Goal: Information Seeking & Learning: Compare options

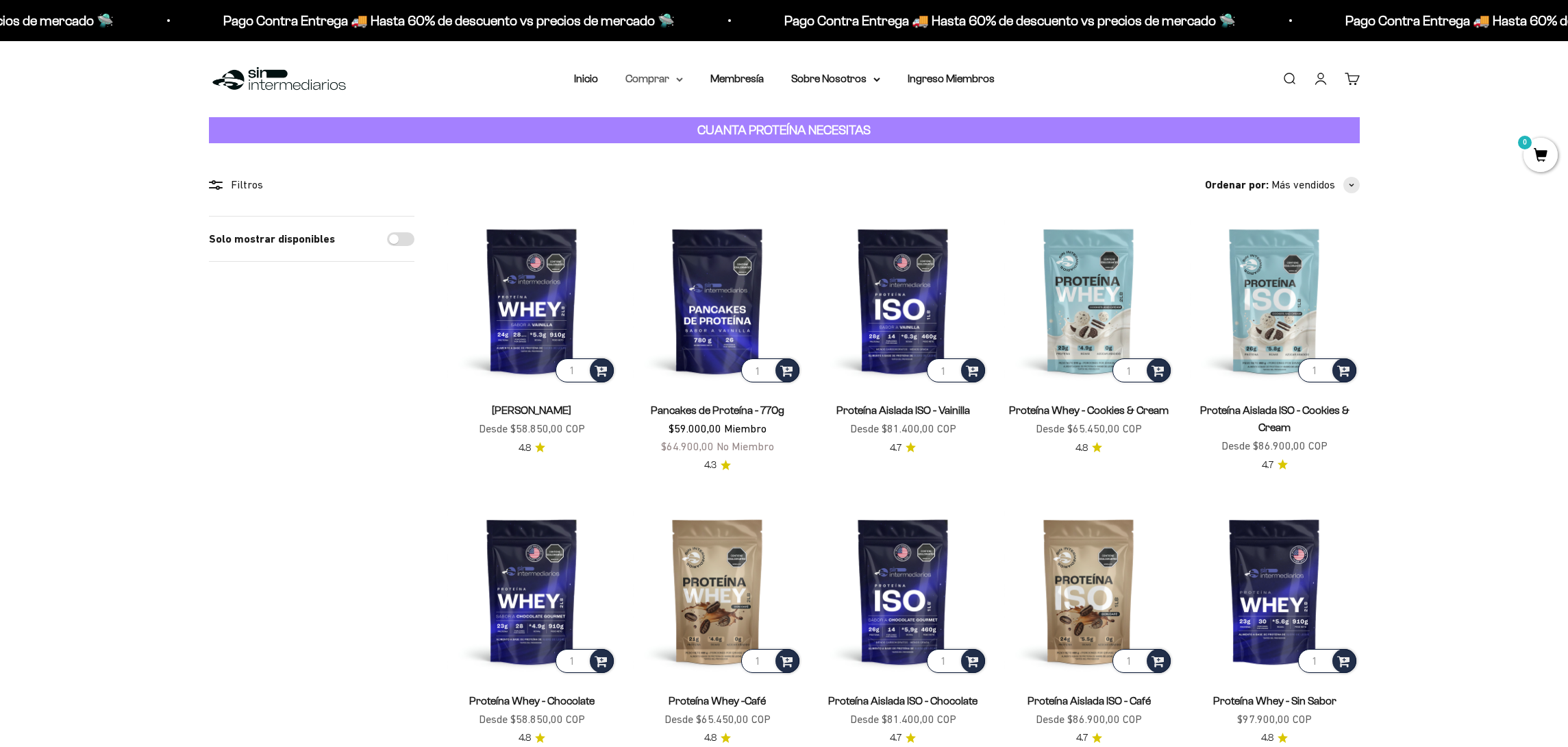
click at [668, 81] on summary "Comprar" at bounding box center [654, 78] width 58 height 18
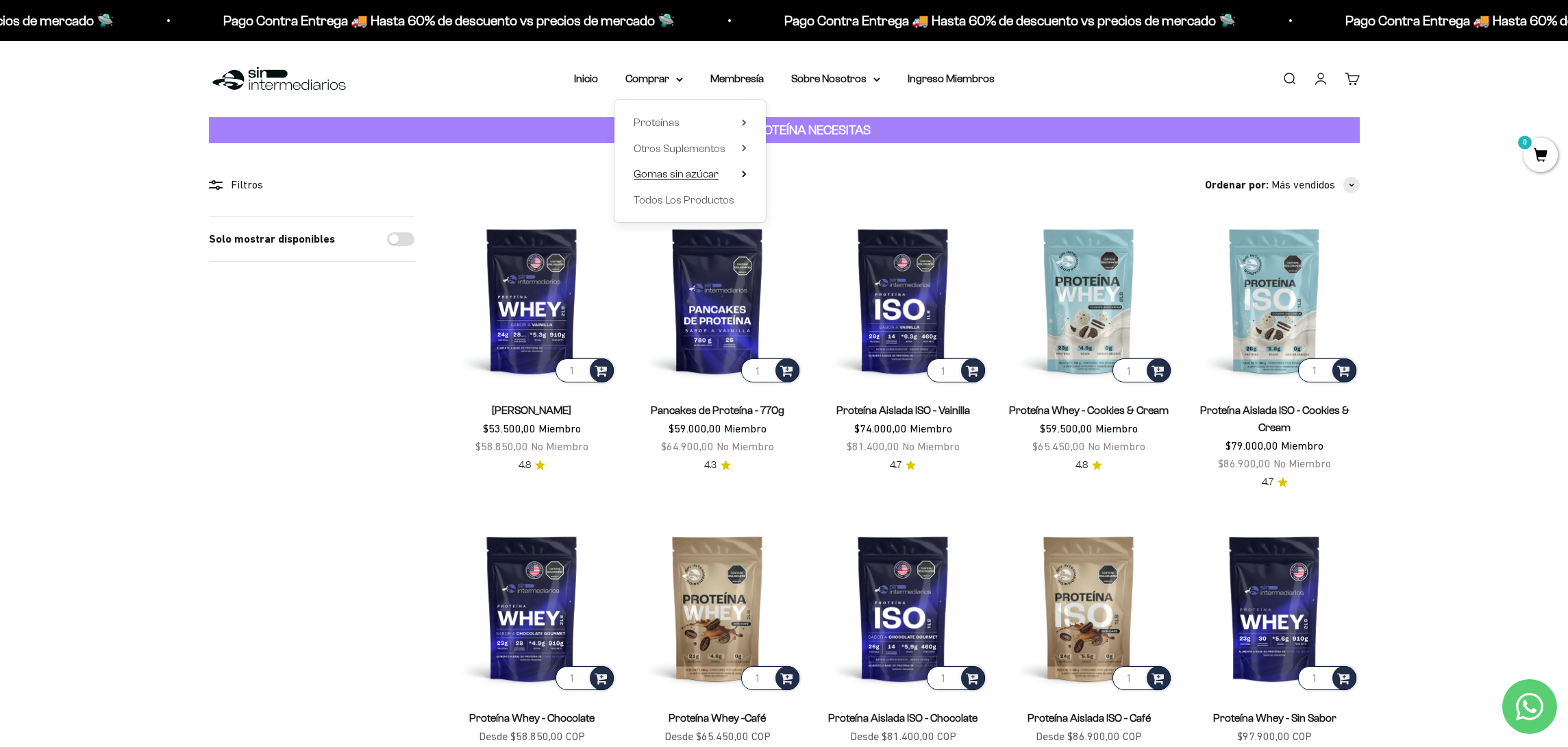
click at [699, 176] on span "Gomas sin azúcar" at bounding box center [676, 174] width 85 height 12
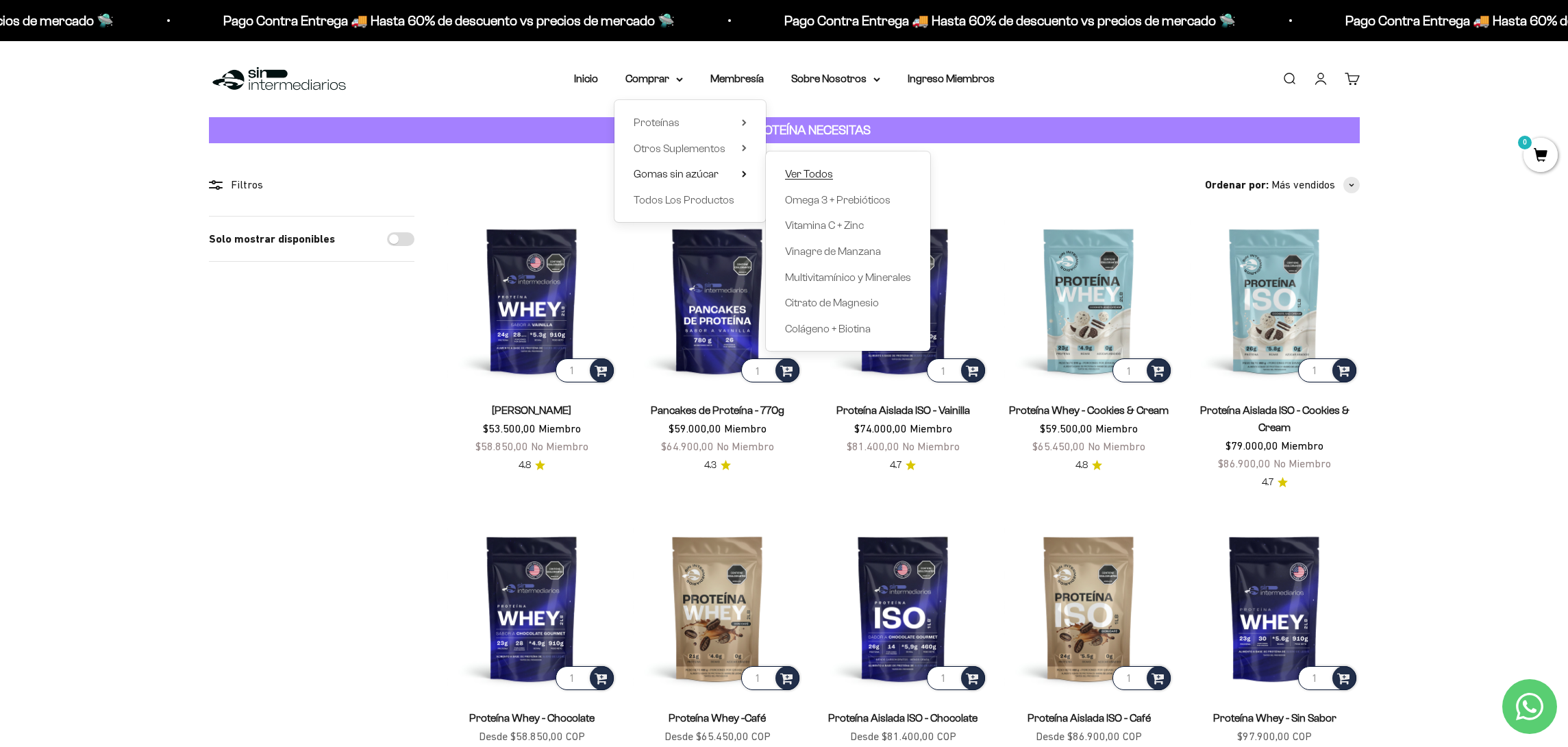
click at [809, 167] on span "Ver Todos" at bounding box center [808, 174] width 48 height 18
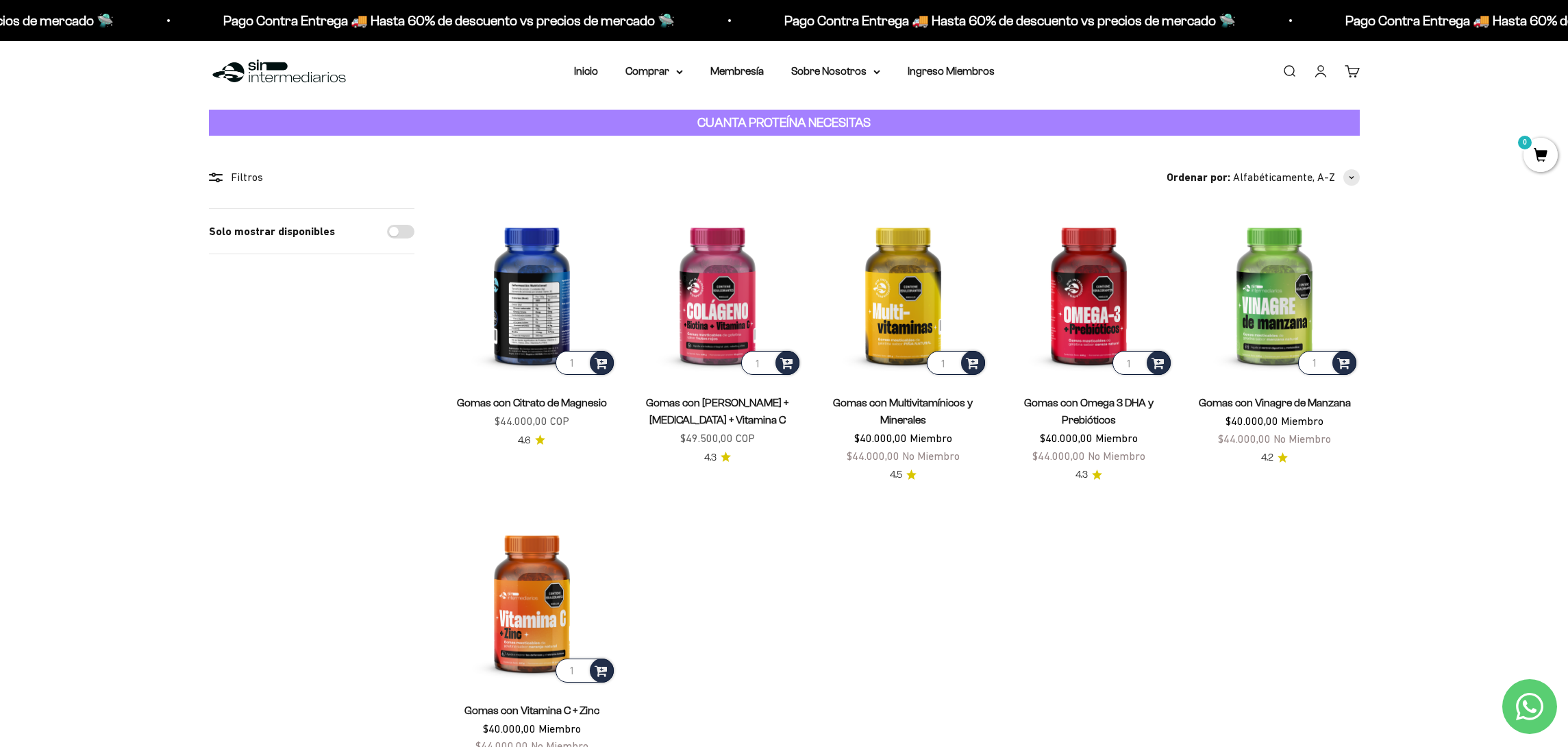
scroll to position [8, 0]
click at [556, 286] on img at bounding box center [531, 292] width 169 height 169
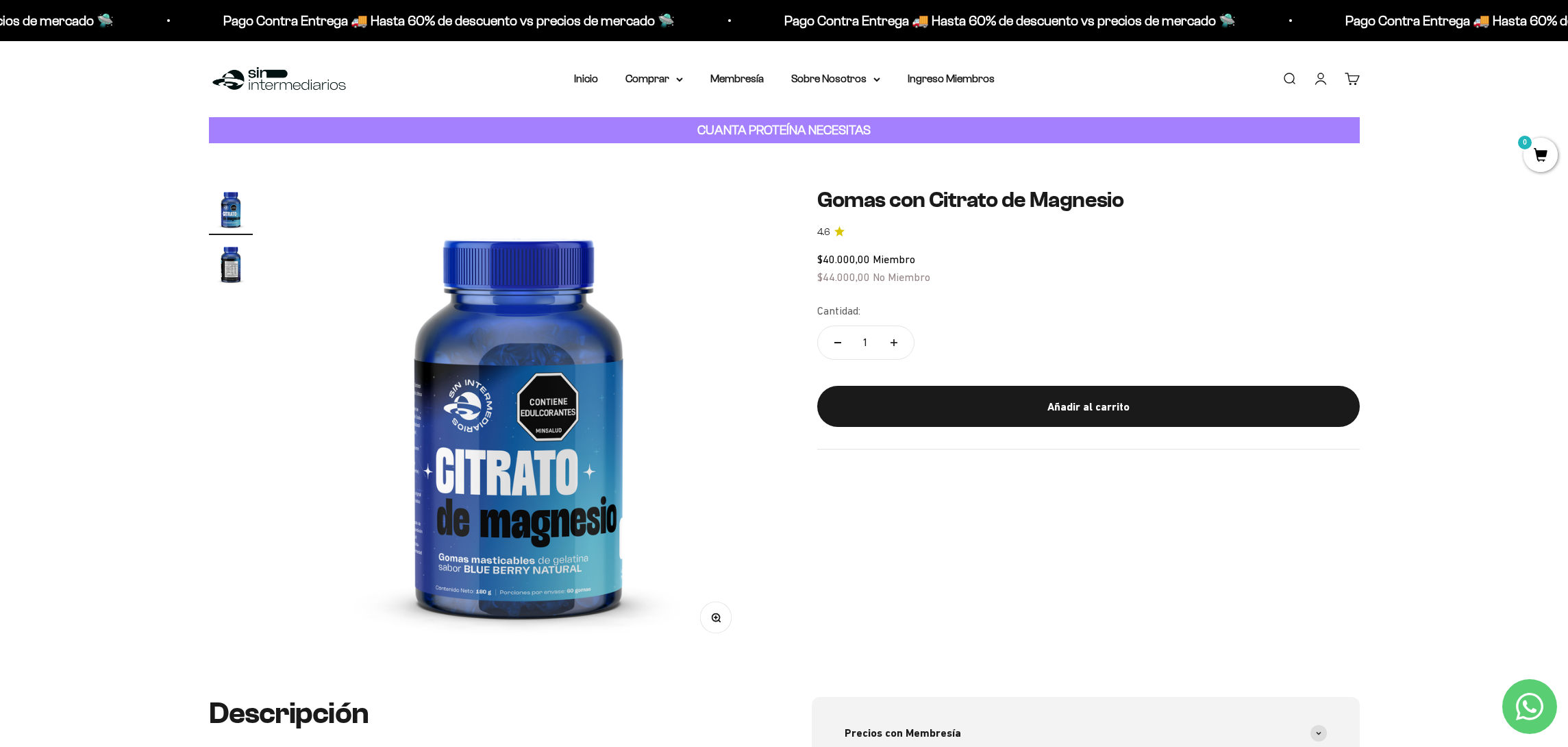
click at [220, 260] on img "Ir al artículo 2" at bounding box center [231, 264] width 44 height 44
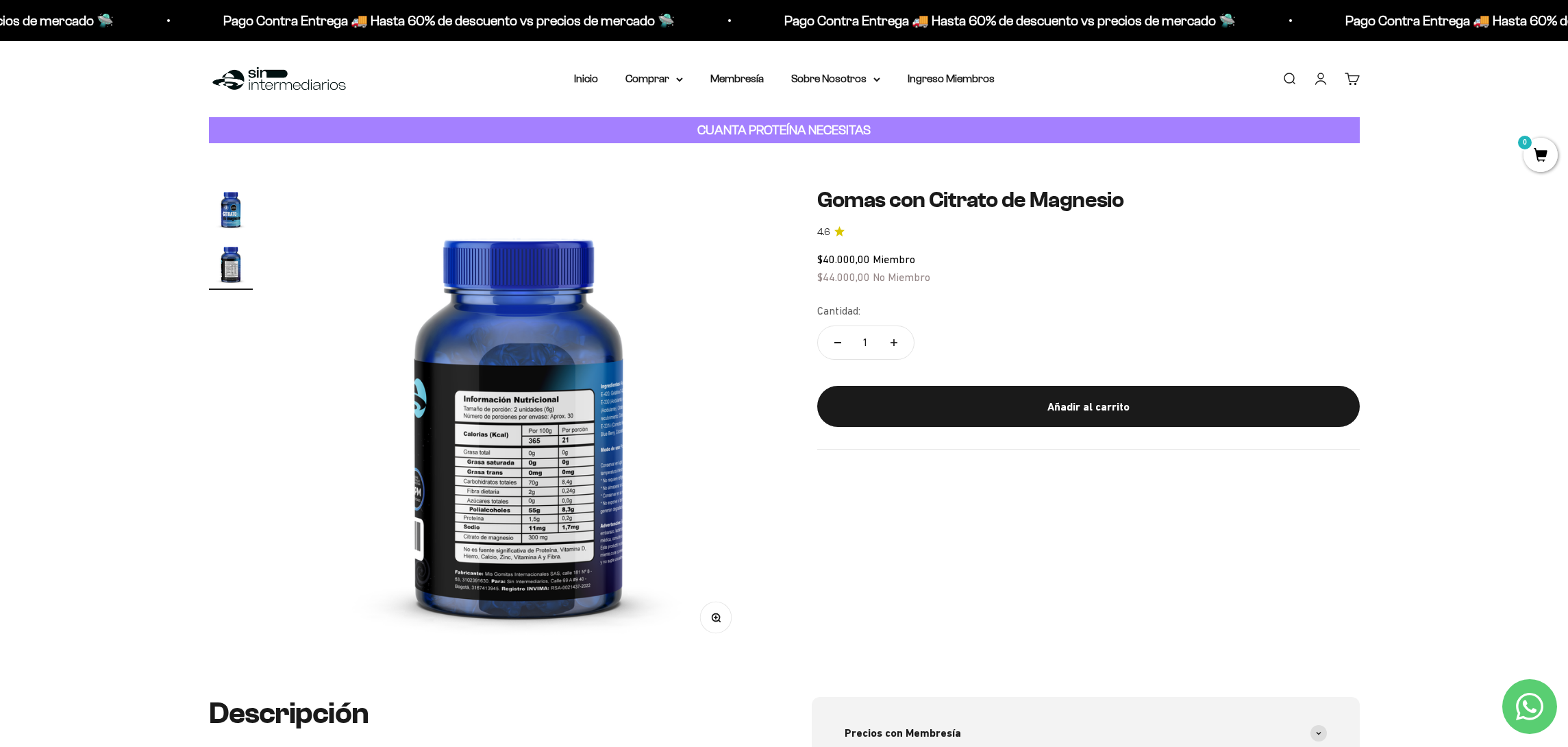
click at [223, 216] on img "Ir al artículo 1" at bounding box center [231, 209] width 44 height 44
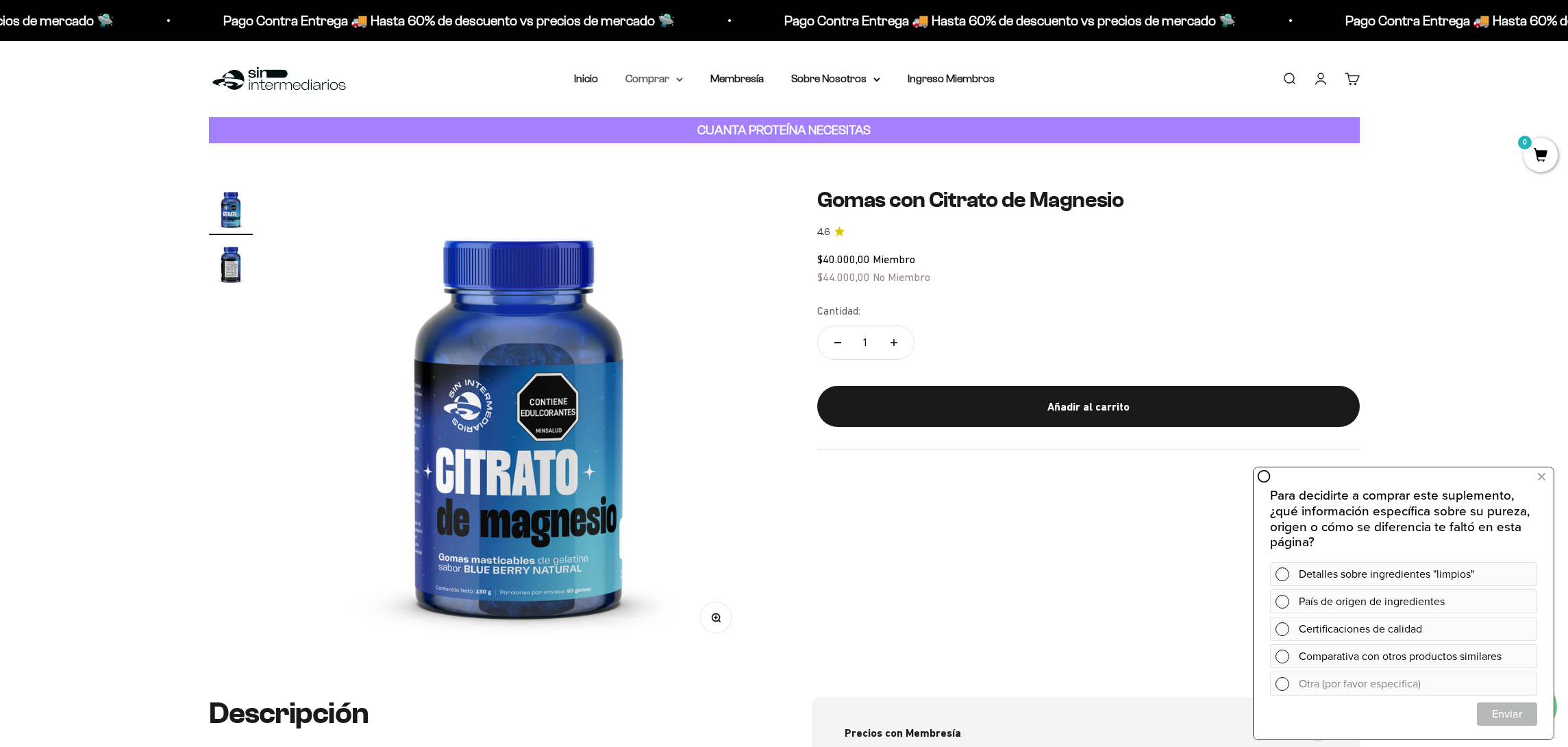
click at [650, 76] on summary "Comprar" at bounding box center [654, 78] width 58 height 18
click at [680, 152] on span "Otros Suplementos" at bounding box center [679, 149] width 92 height 12
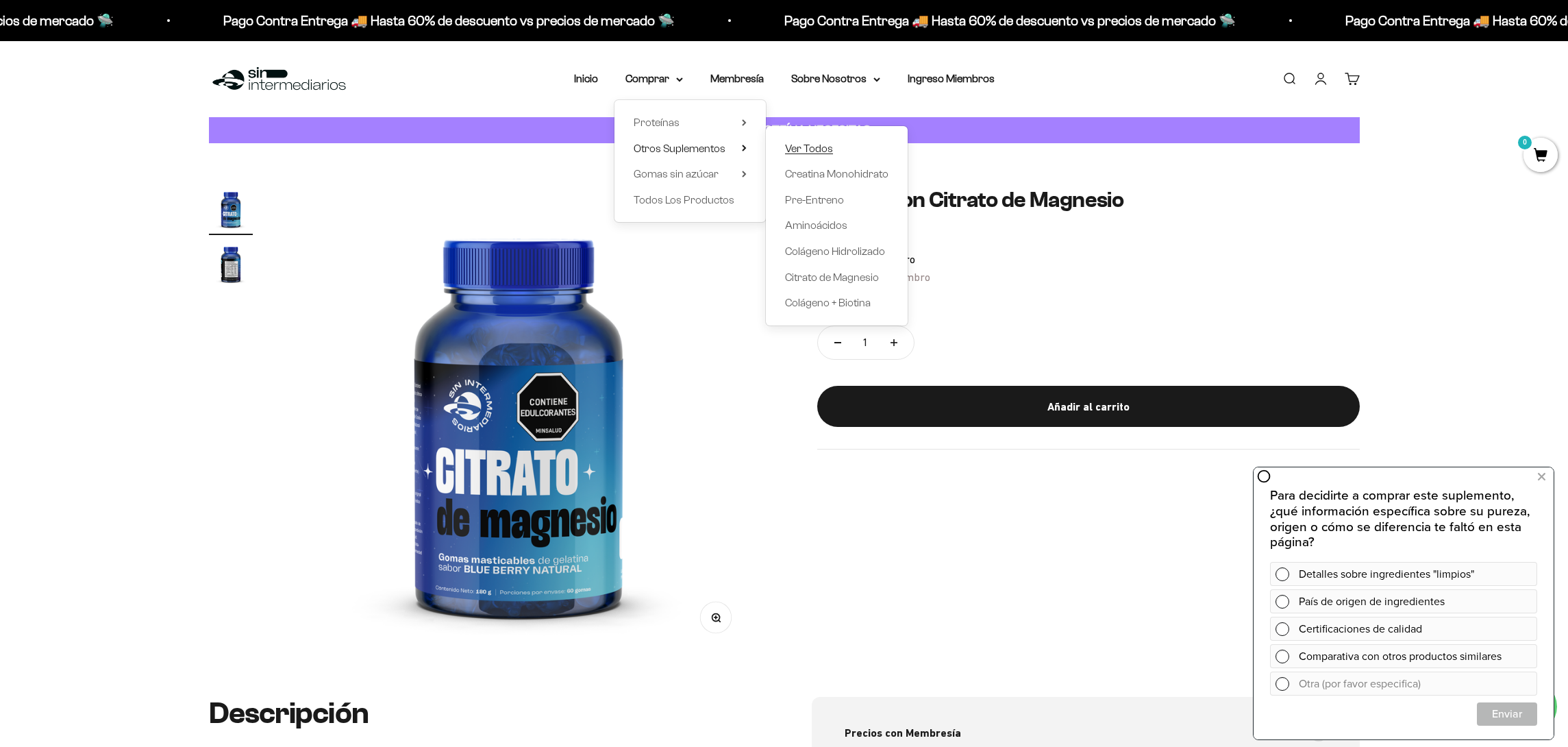
click at [815, 152] on span "Ver Todos" at bounding box center [808, 149] width 48 height 12
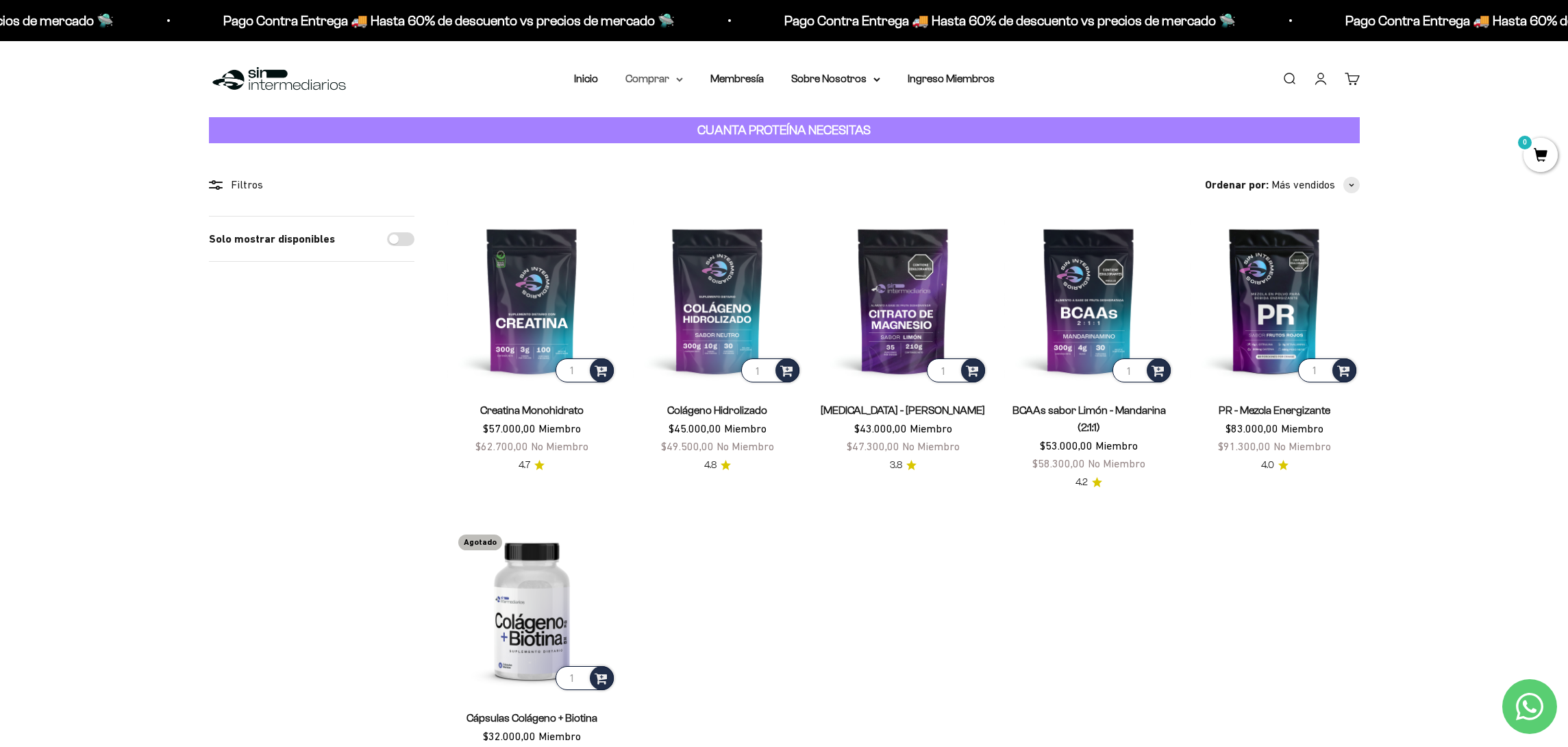
click at [673, 78] on summary "Comprar" at bounding box center [654, 78] width 58 height 18
click at [665, 119] on span "Proteínas" at bounding box center [656, 122] width 46 height 12
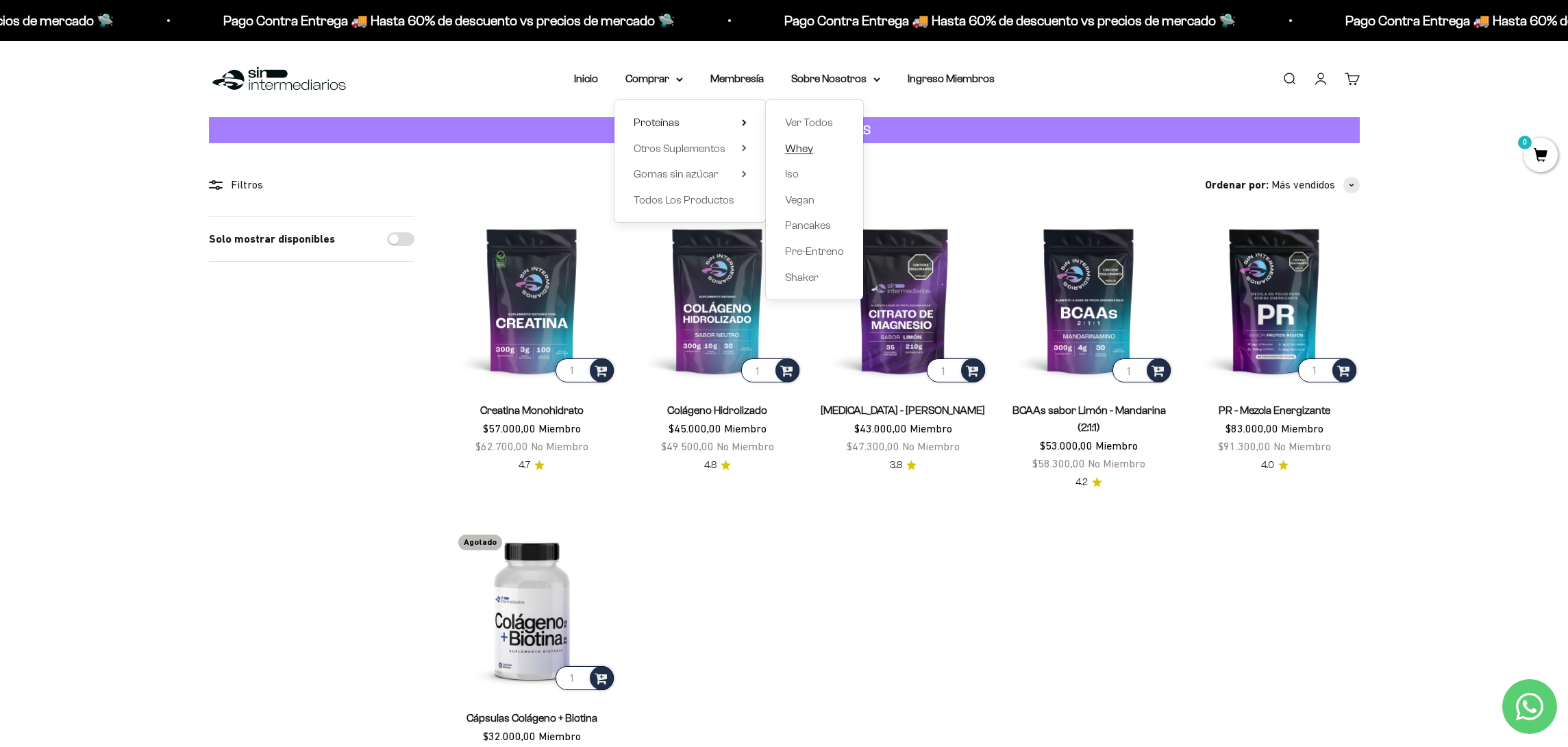
click at [801, 144] on span "Whey" at bounding box center [799, 149] width 28 height 12
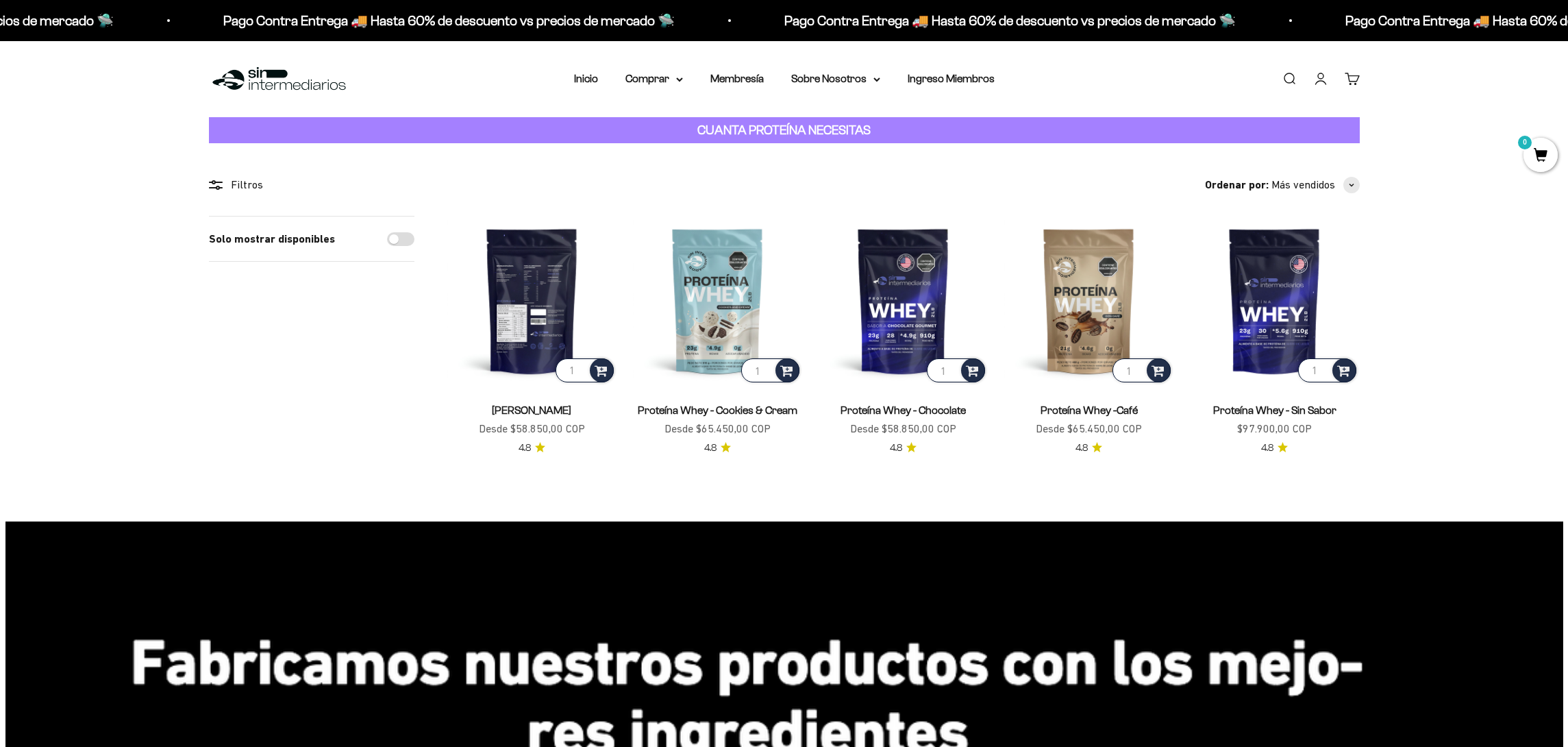
click at [569, 271] on img at bounding box center [531, 300] width 169 height 169
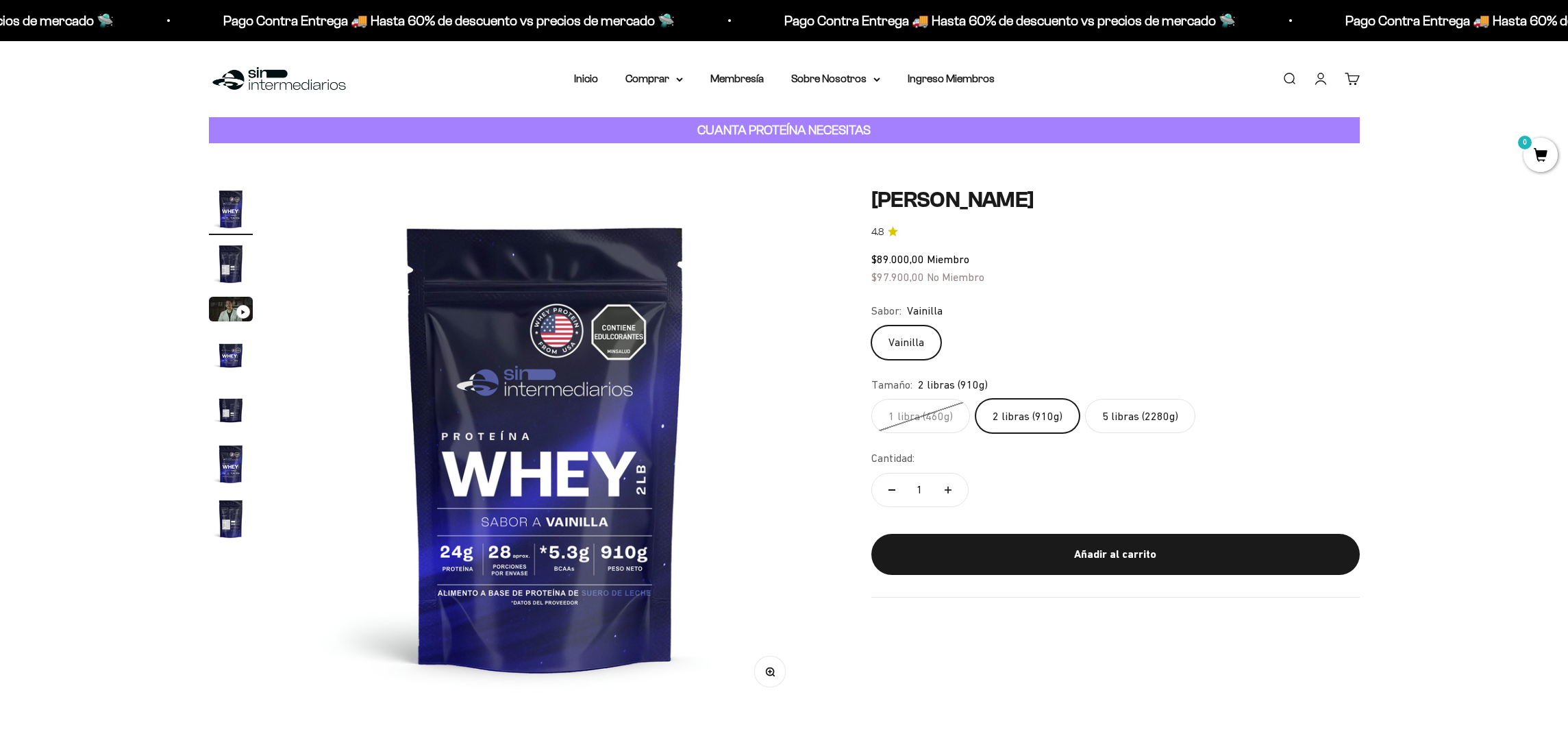
click at [221, 263] on img "Ir al artículo 2" at bounding box center [231, 264] width 44 height 44
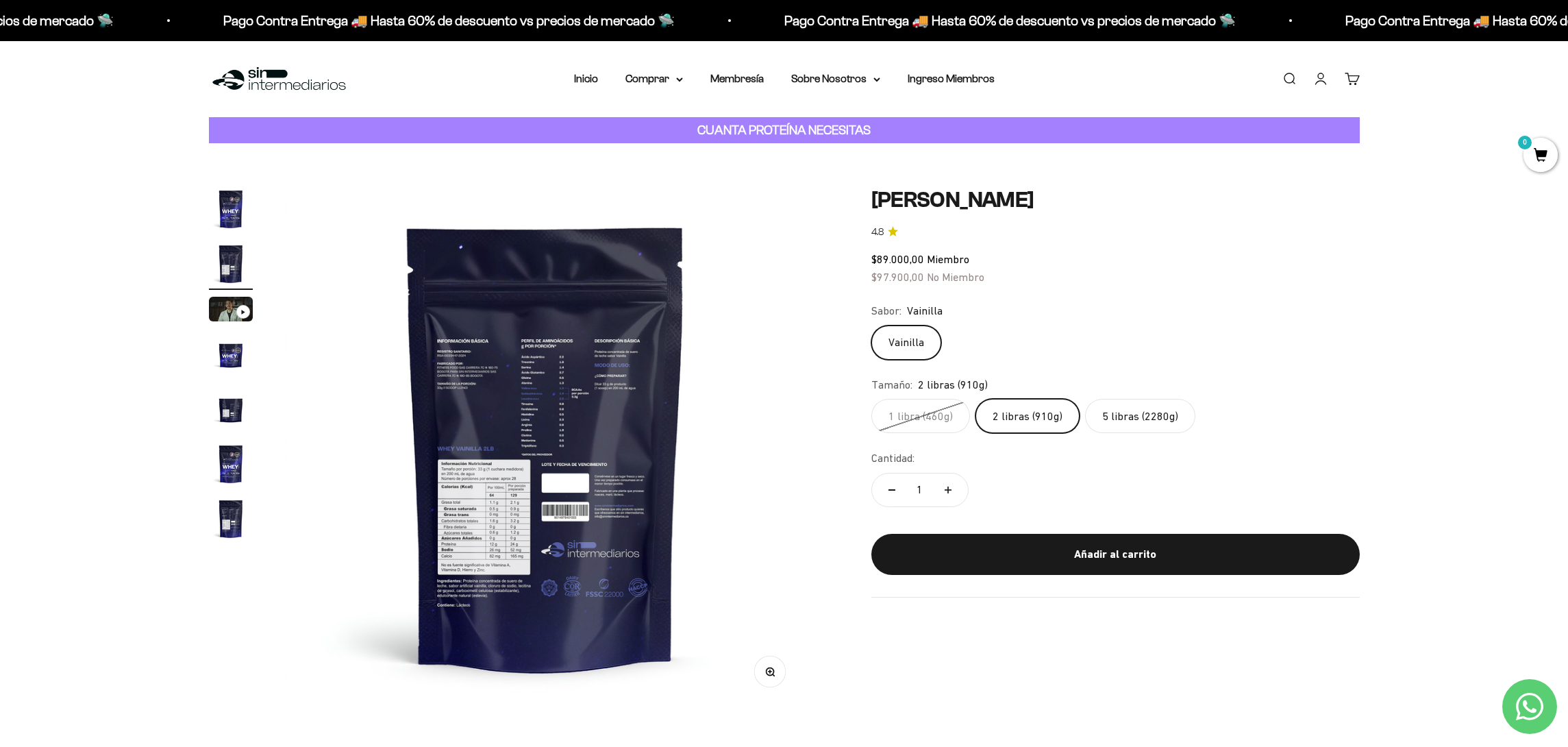
click at [510, 560] on img at bounding box center [545, 447] width 520 height 520
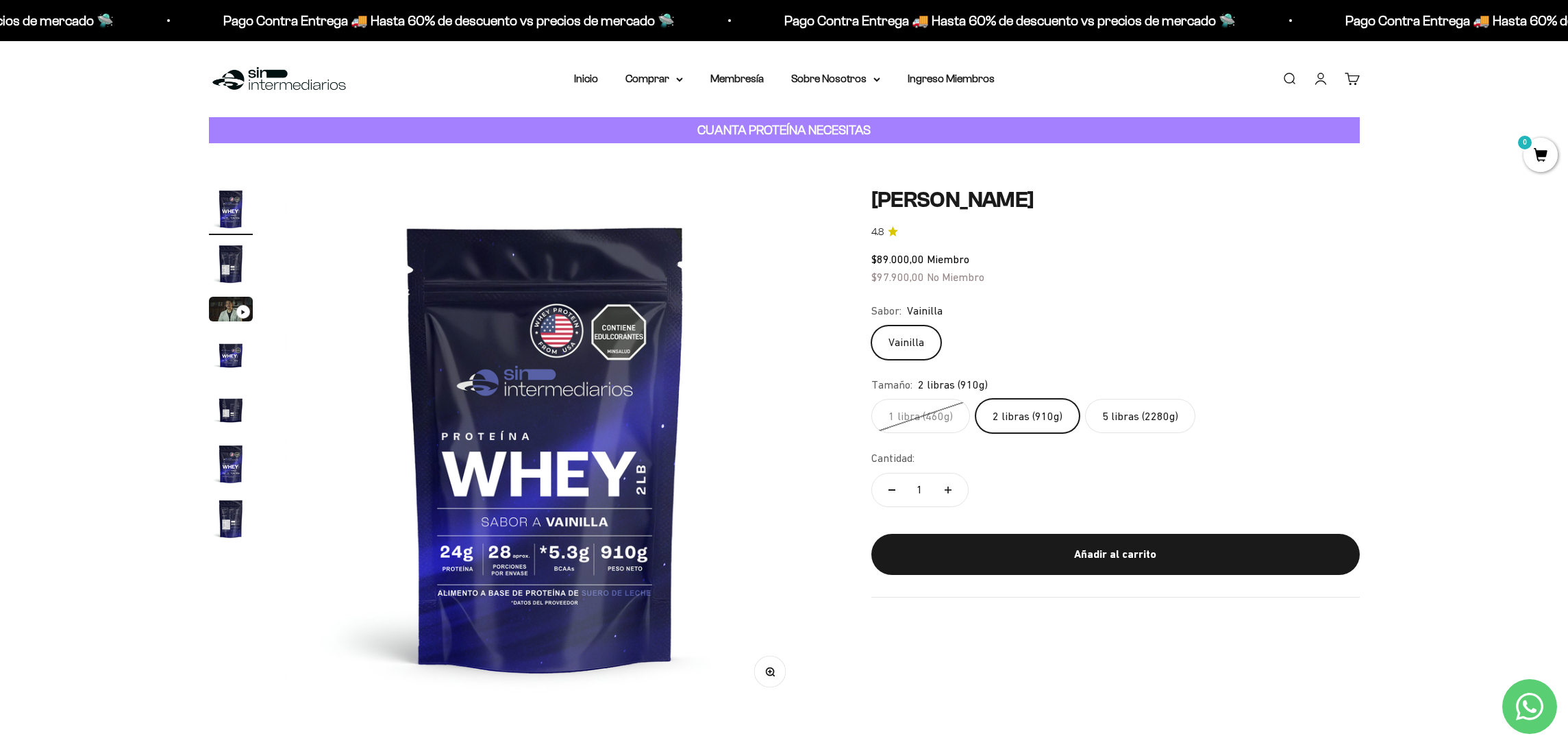
click at [234, 265] on img "Ir al artículo 2" at bounding box center [231, 264] width 44 height 44
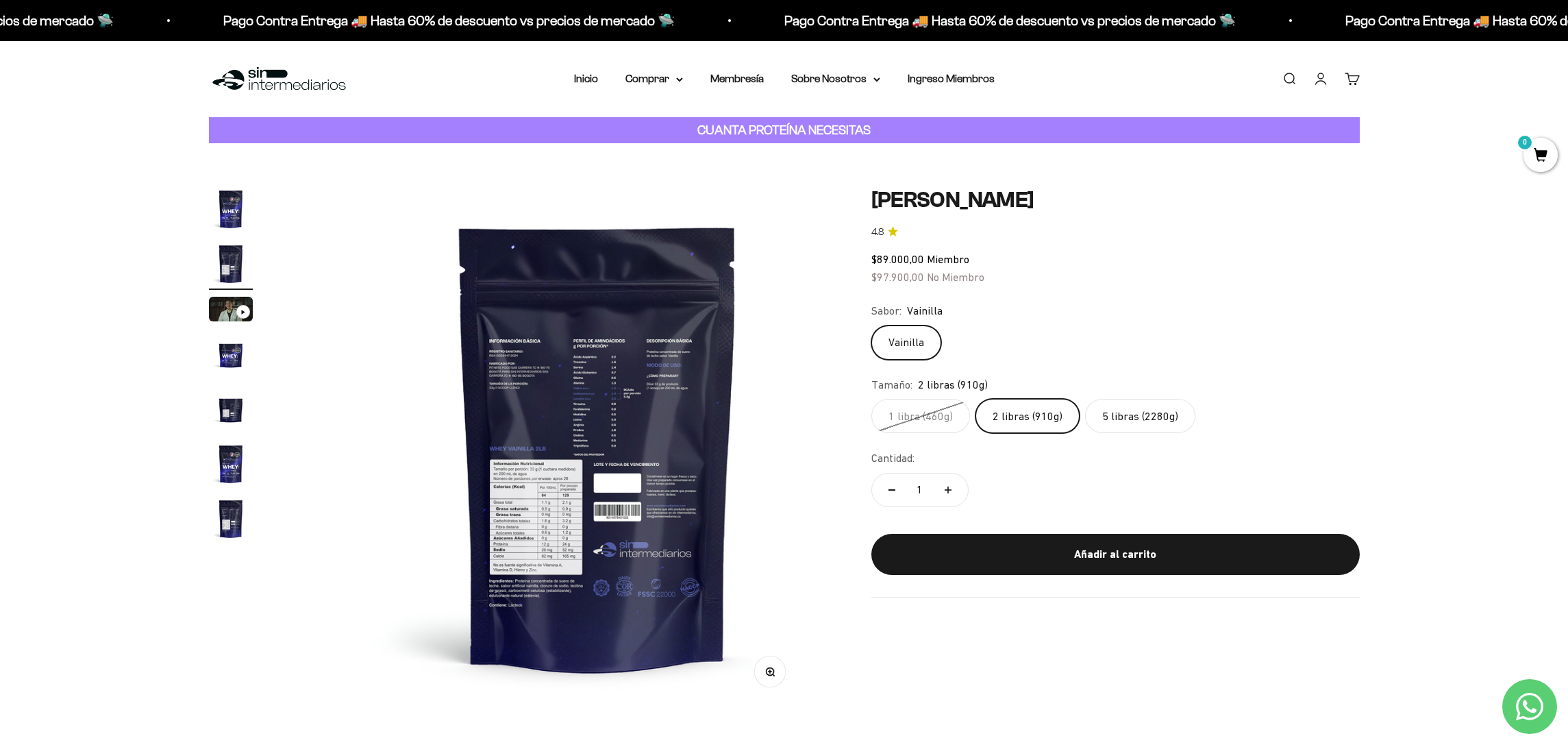
scroll to position [0, 537]
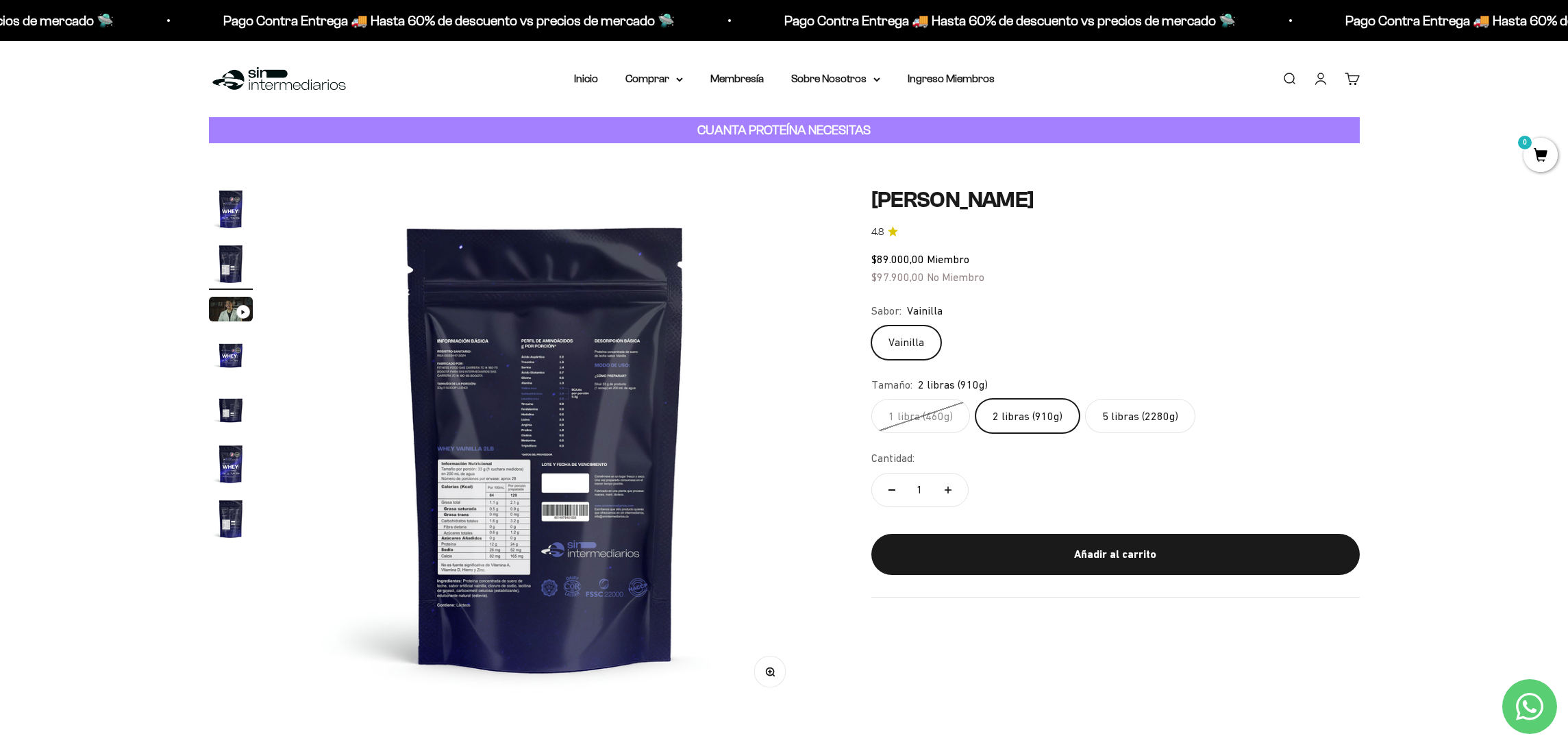
click at [228, 357] on img "Ir al artículo 4" at bounding box center [231, 354] width 44 height 44
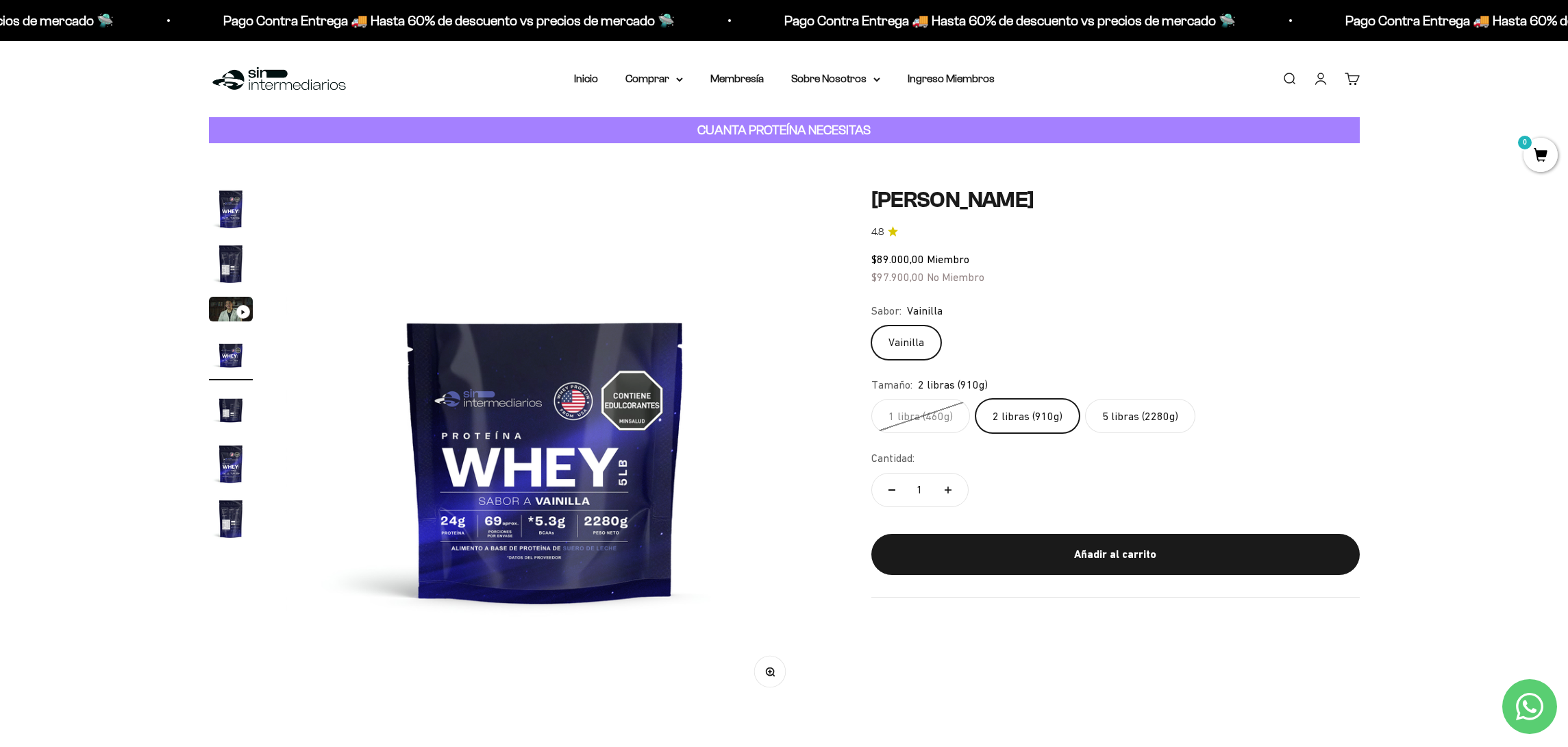
click at [232, 408] on img "Ir al artículo 5" at bounding box center [231, 409] width 44 height 44
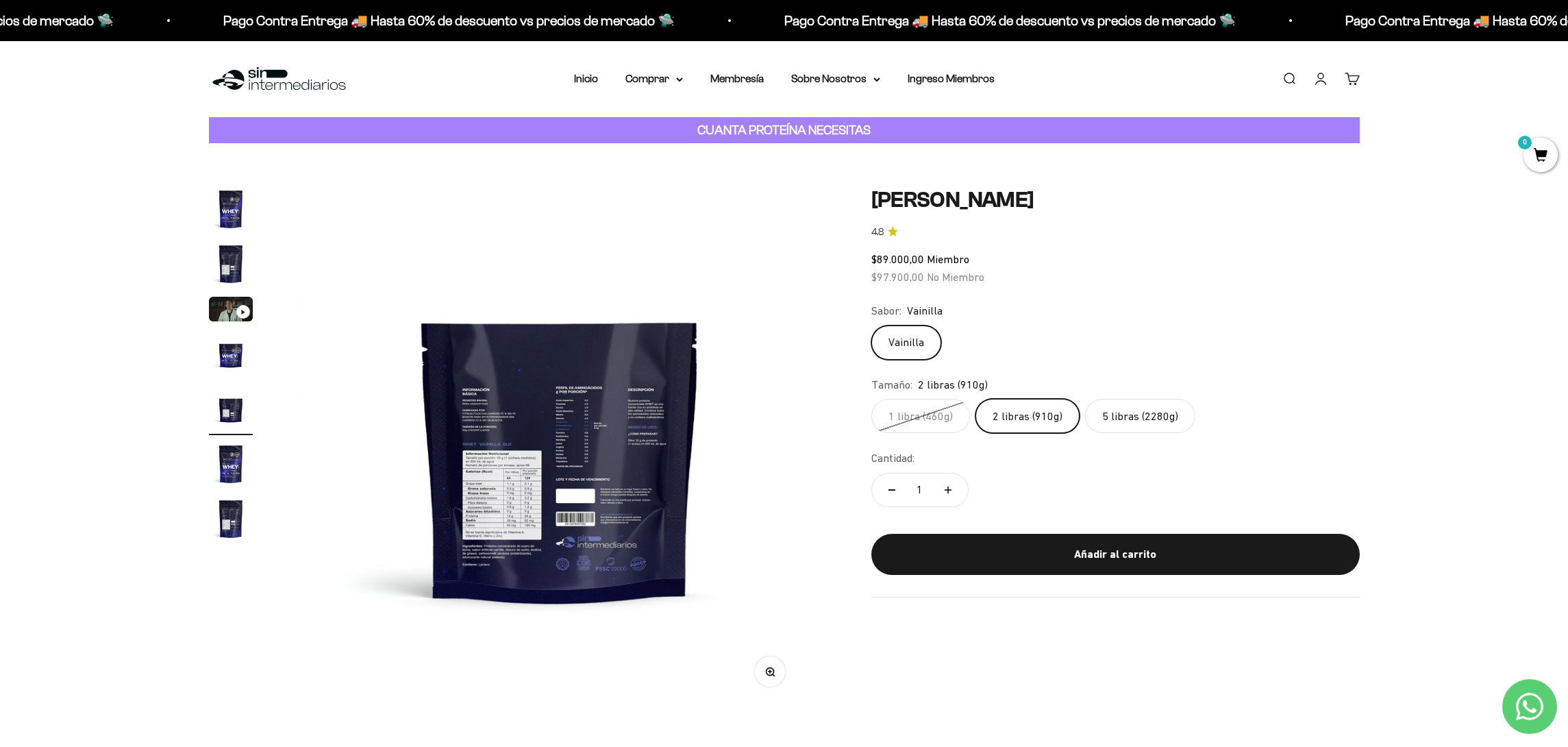
scroll to position [0, 2146]
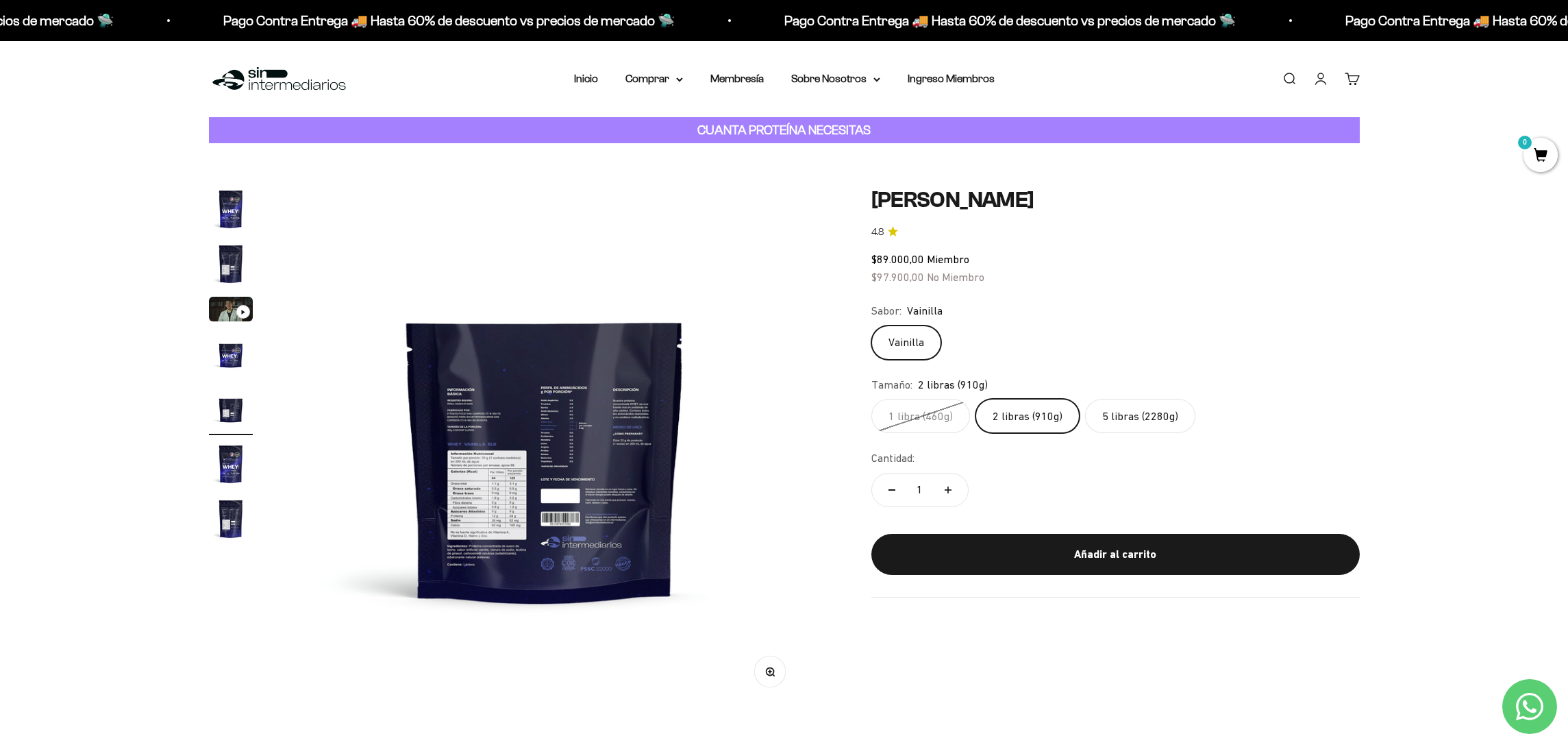
click at [236, 449] on img "Ir al artículo 6" at bounding box center [231, 464] width 44 height 44
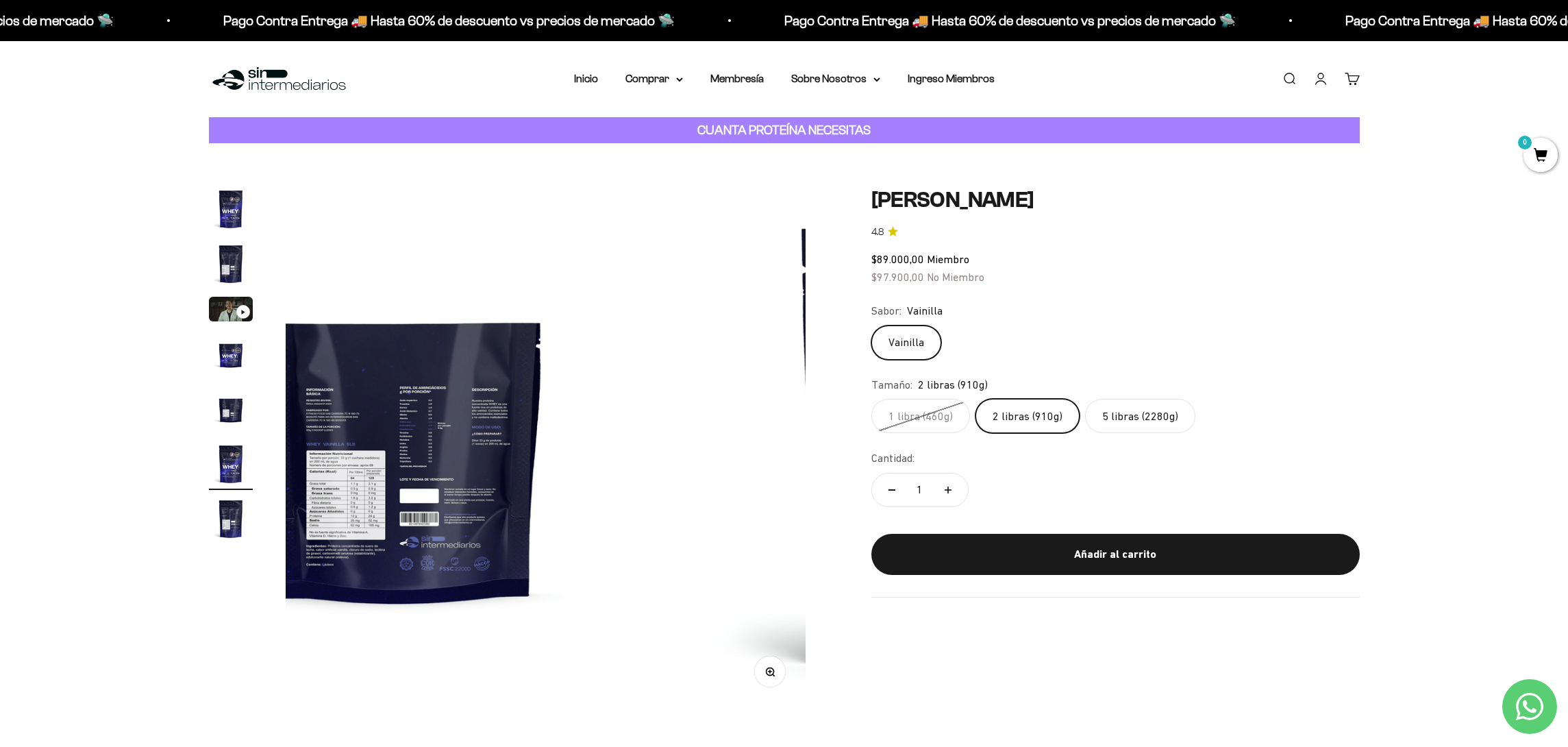
scroll to position [0, 2443]
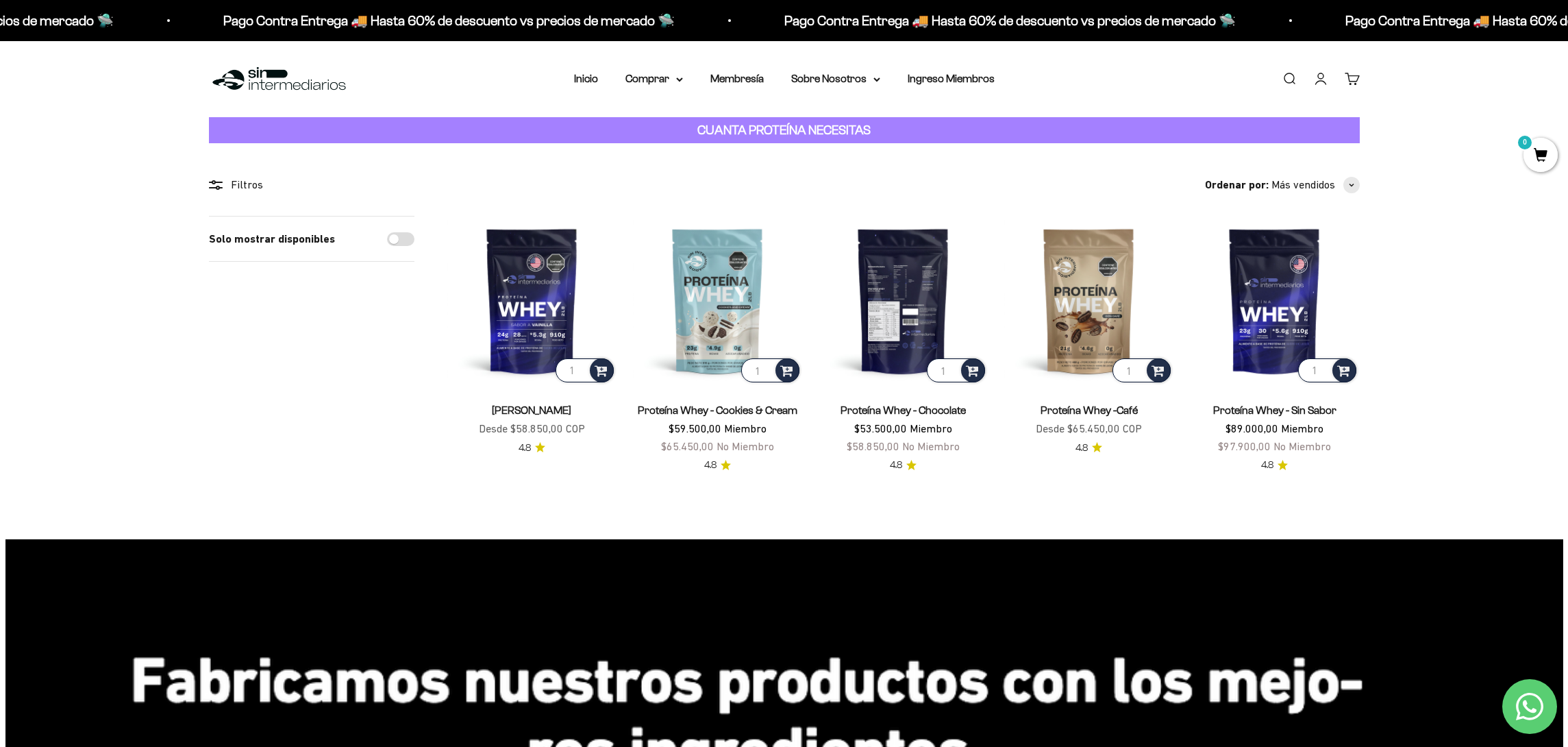
click at [906, 305] on img at bounding box center [903, 300] width 169 height 169
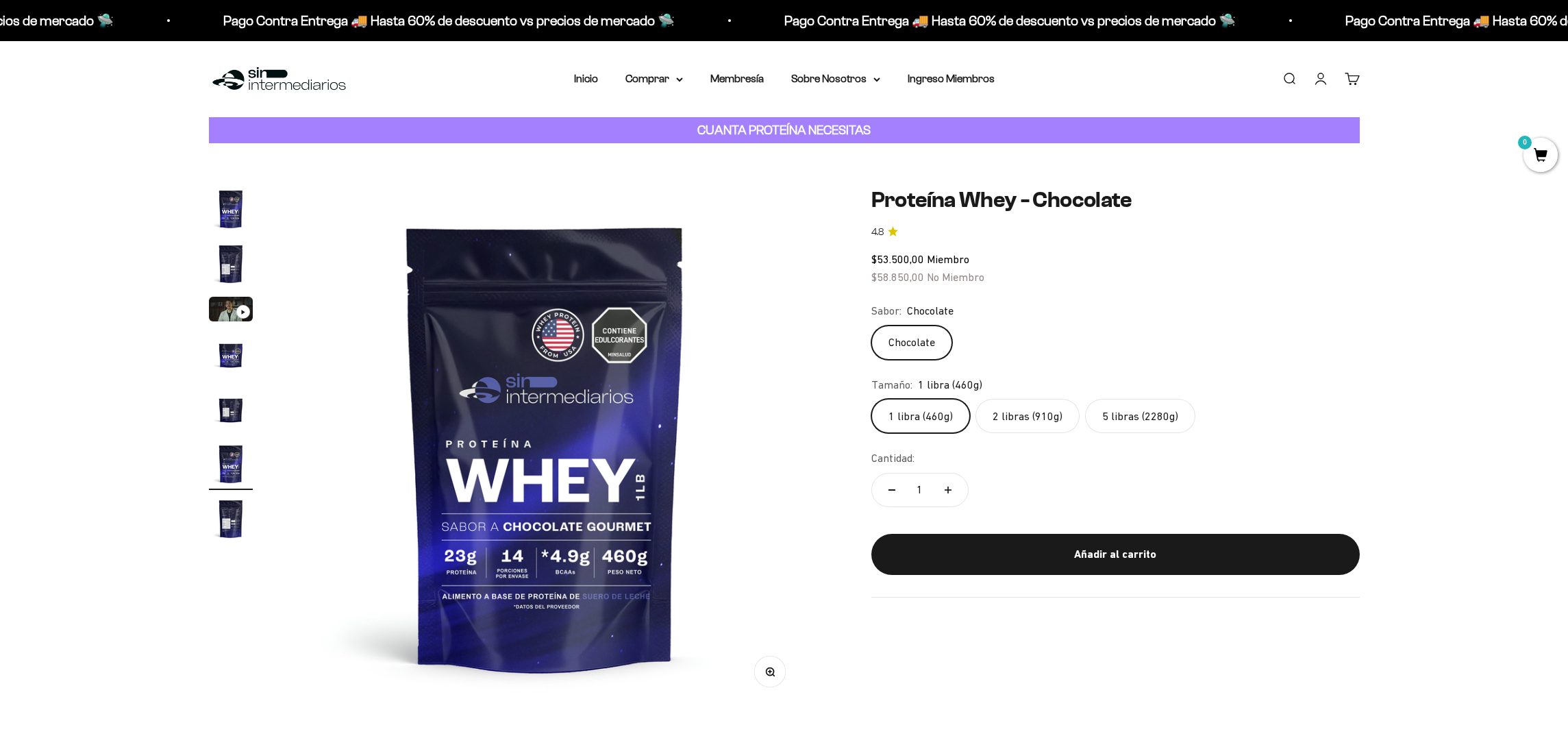
click at [225, 261] on img "Ir al artículo 2" at bounding box center [231, 264] width 44 height 44
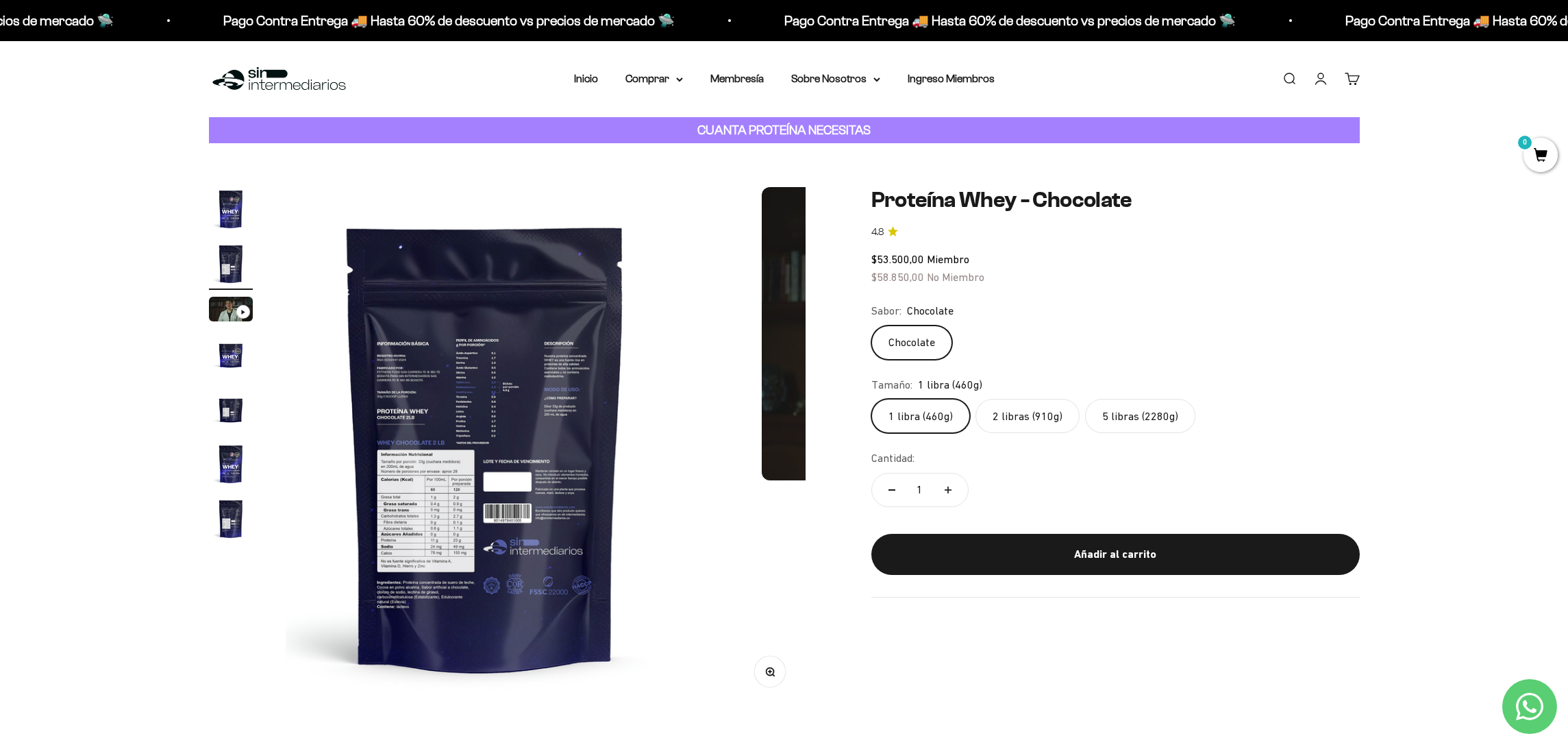
scroll to position [0, 537]
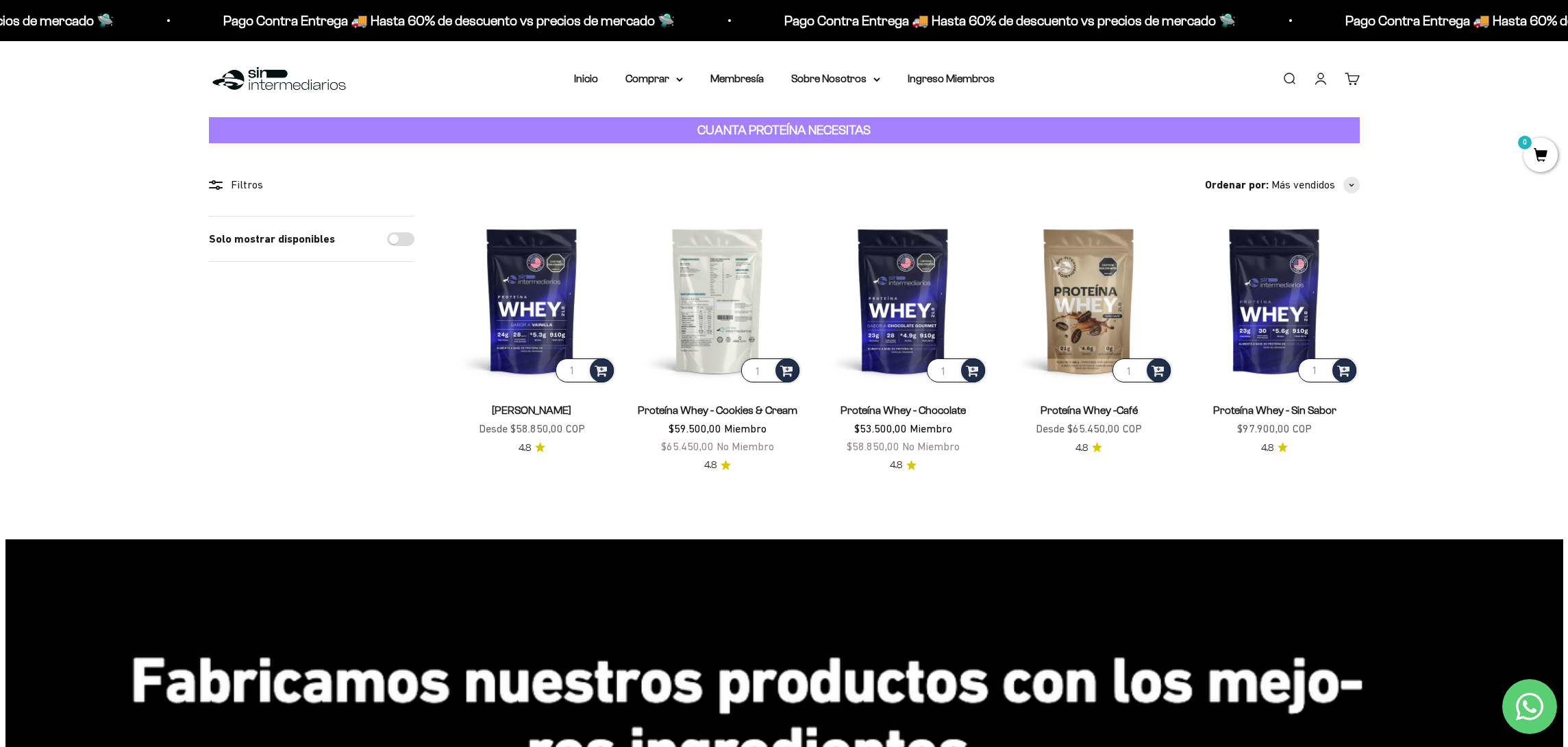
click at [731, 291] on img at bounding box center [717, 300] width 169 height 169
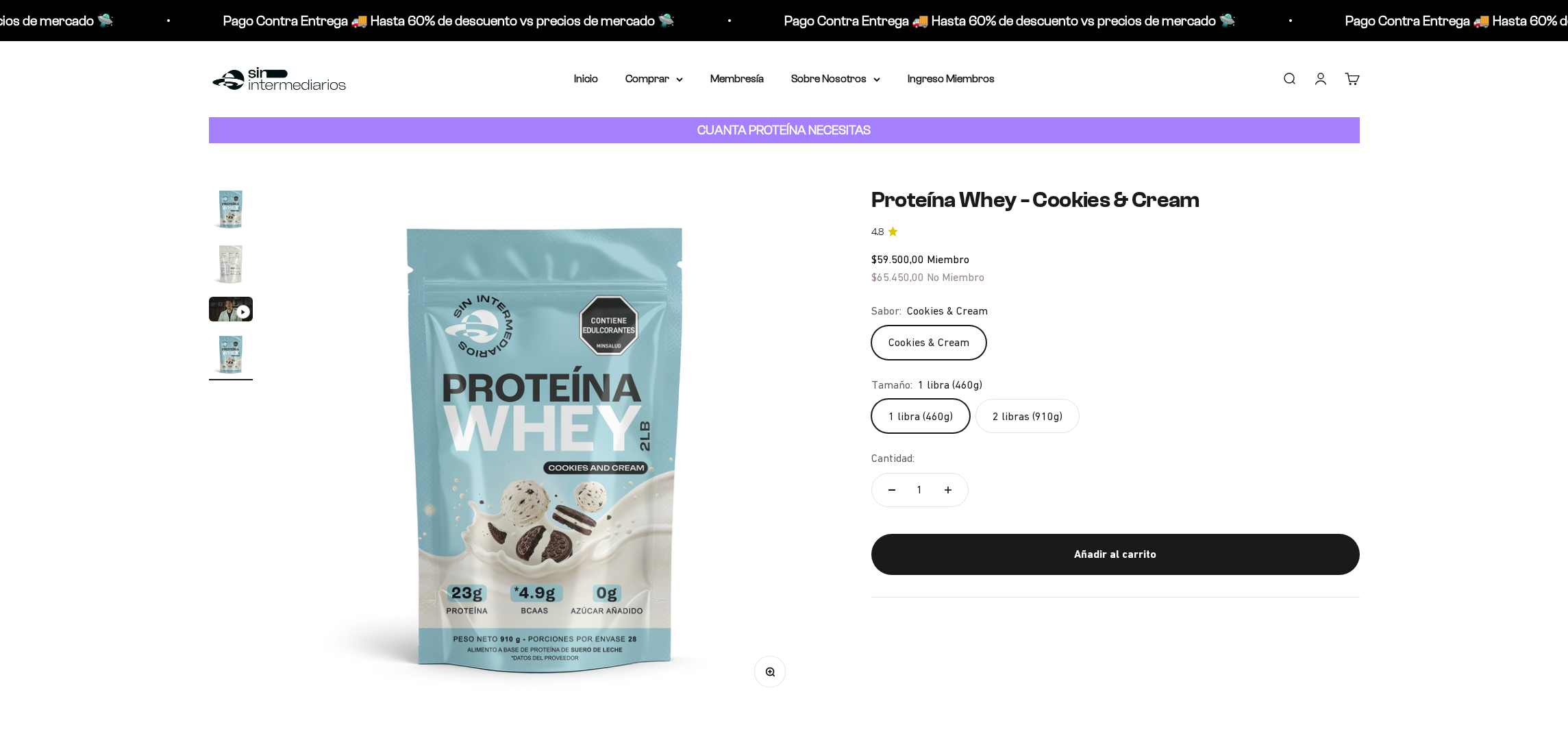
scroll to position [0, 1609]
click at [236, 266] on img "Ir al artículo 2" at bounding box center [231, 264] width 44 height 44
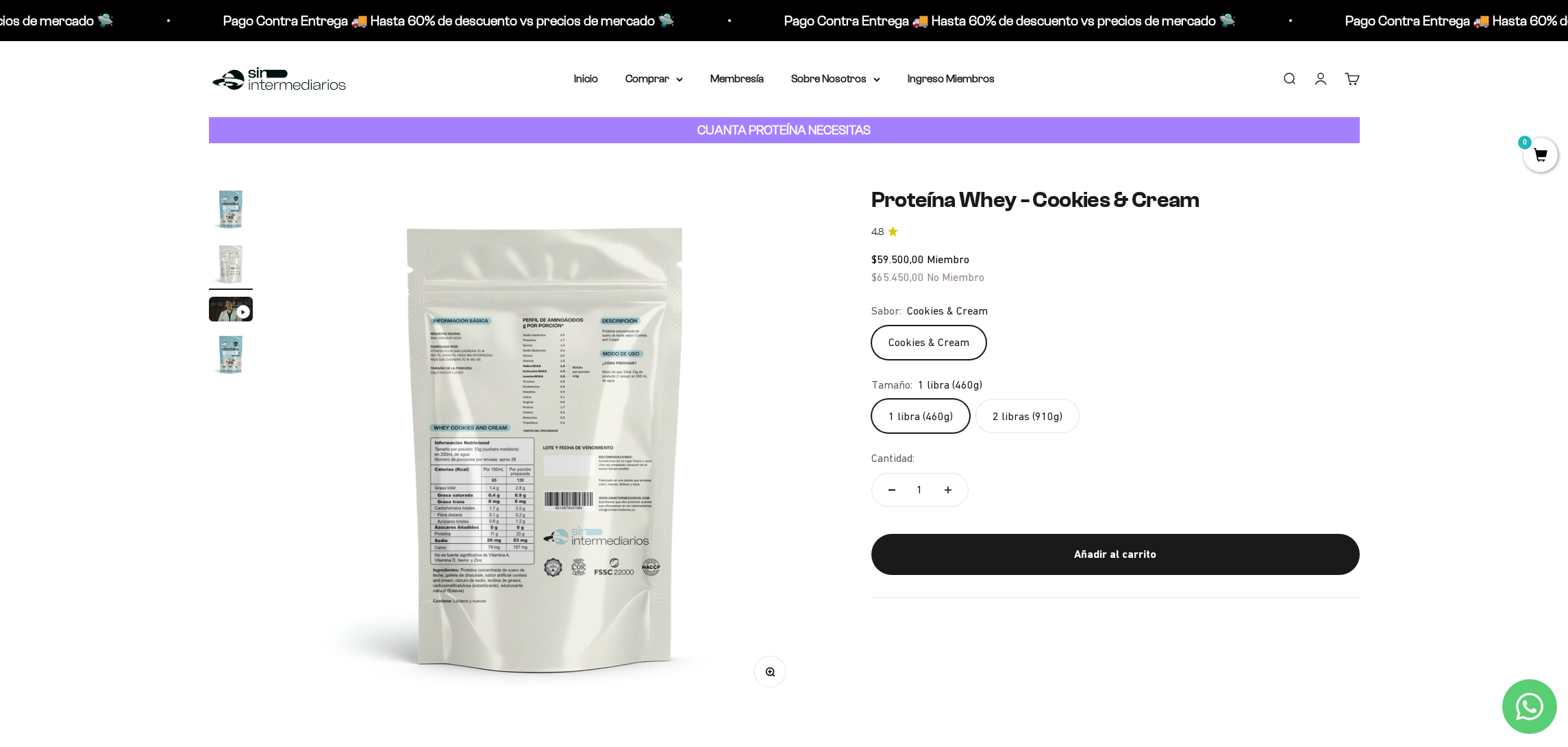
scroll to position [0, 0]
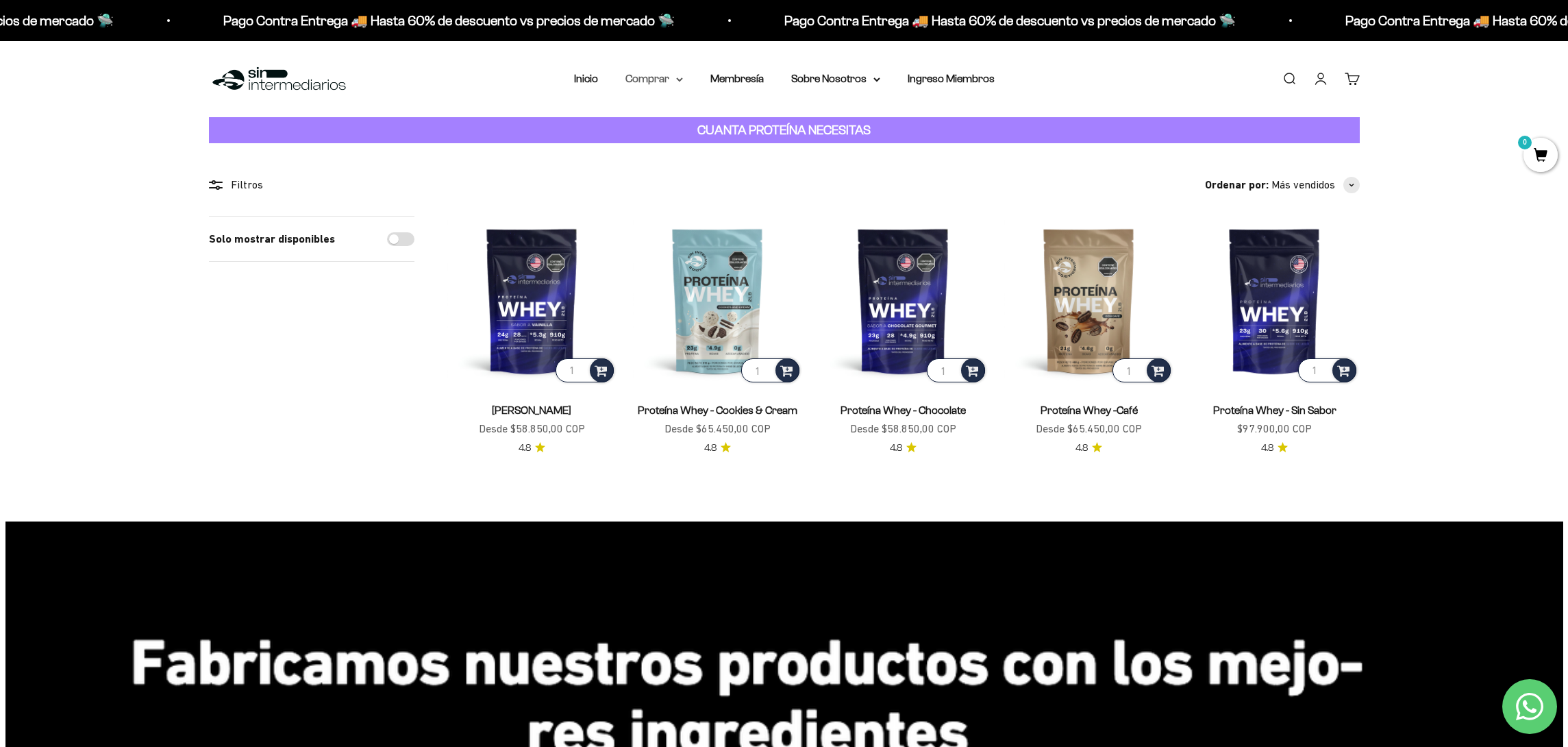
click at [665, 84] on summary "Comprar" at bounding box center [654, 78] width 58 height 18
click at [714, 115] on summary "Proteínas" at bounding box center [690, 122] width 113 height 18
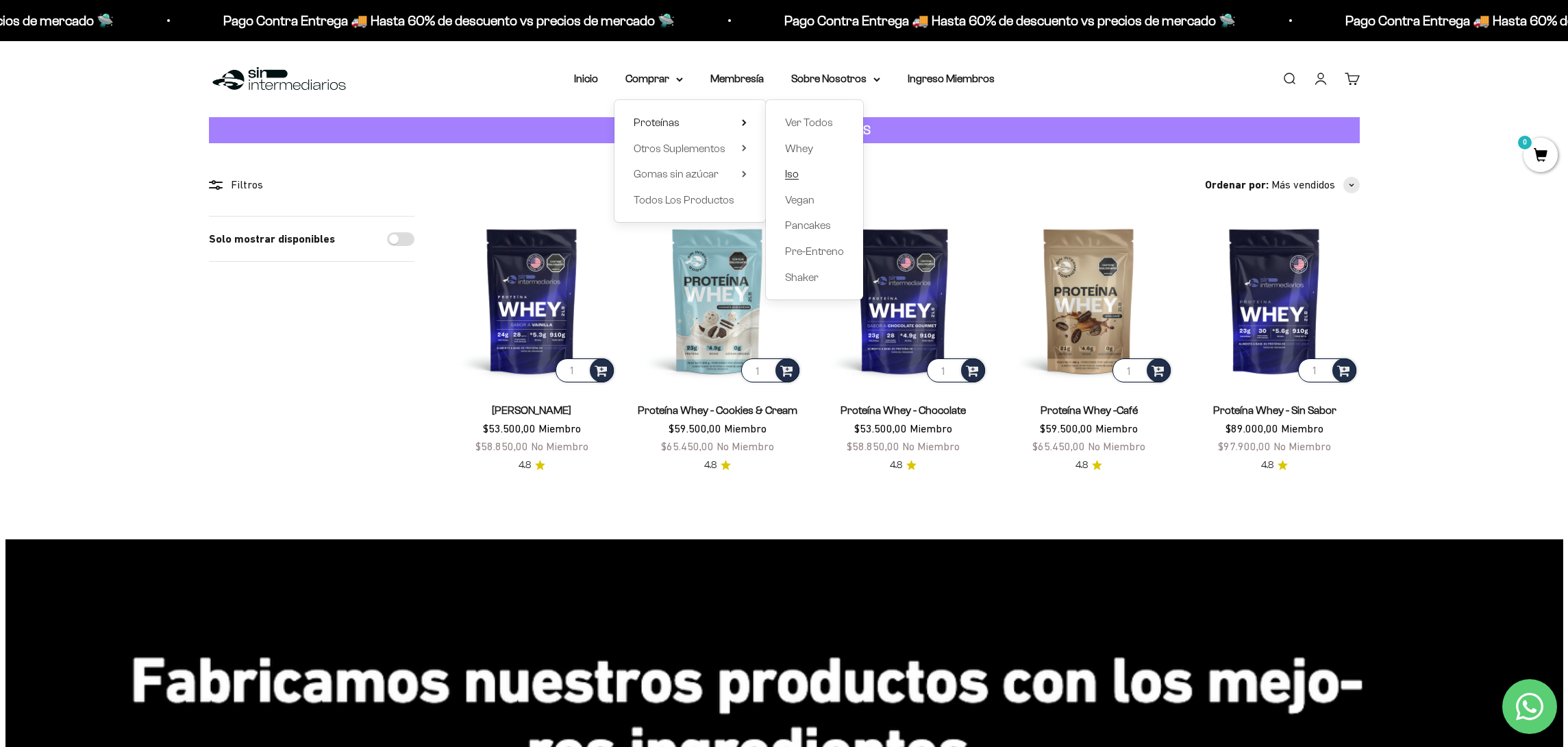
click at [799, 169] on link "Iso" at bounding box center [814, 174] width 59 height 18
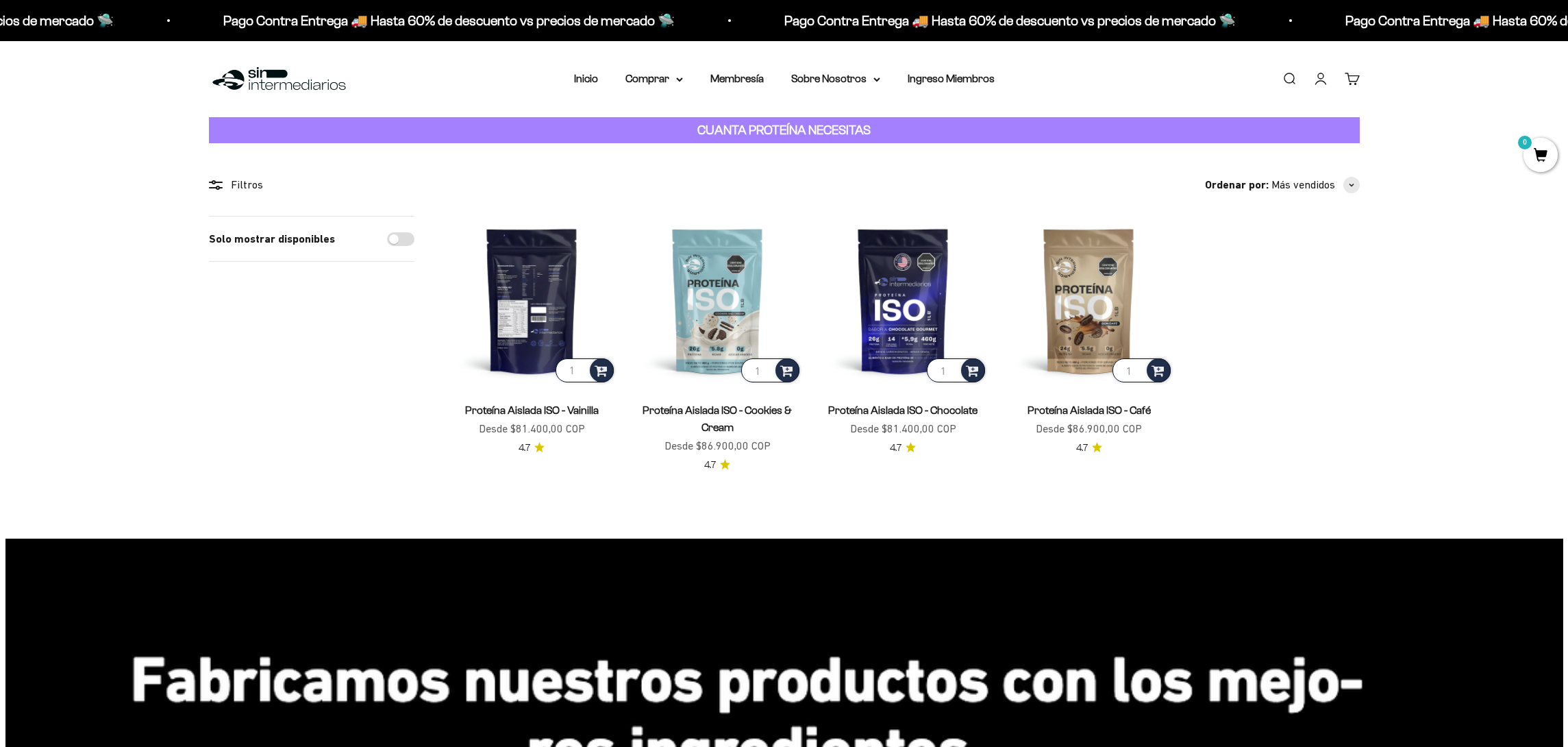
click at [562, 330] on img at bounding box center [531, 300] width 169 height 169
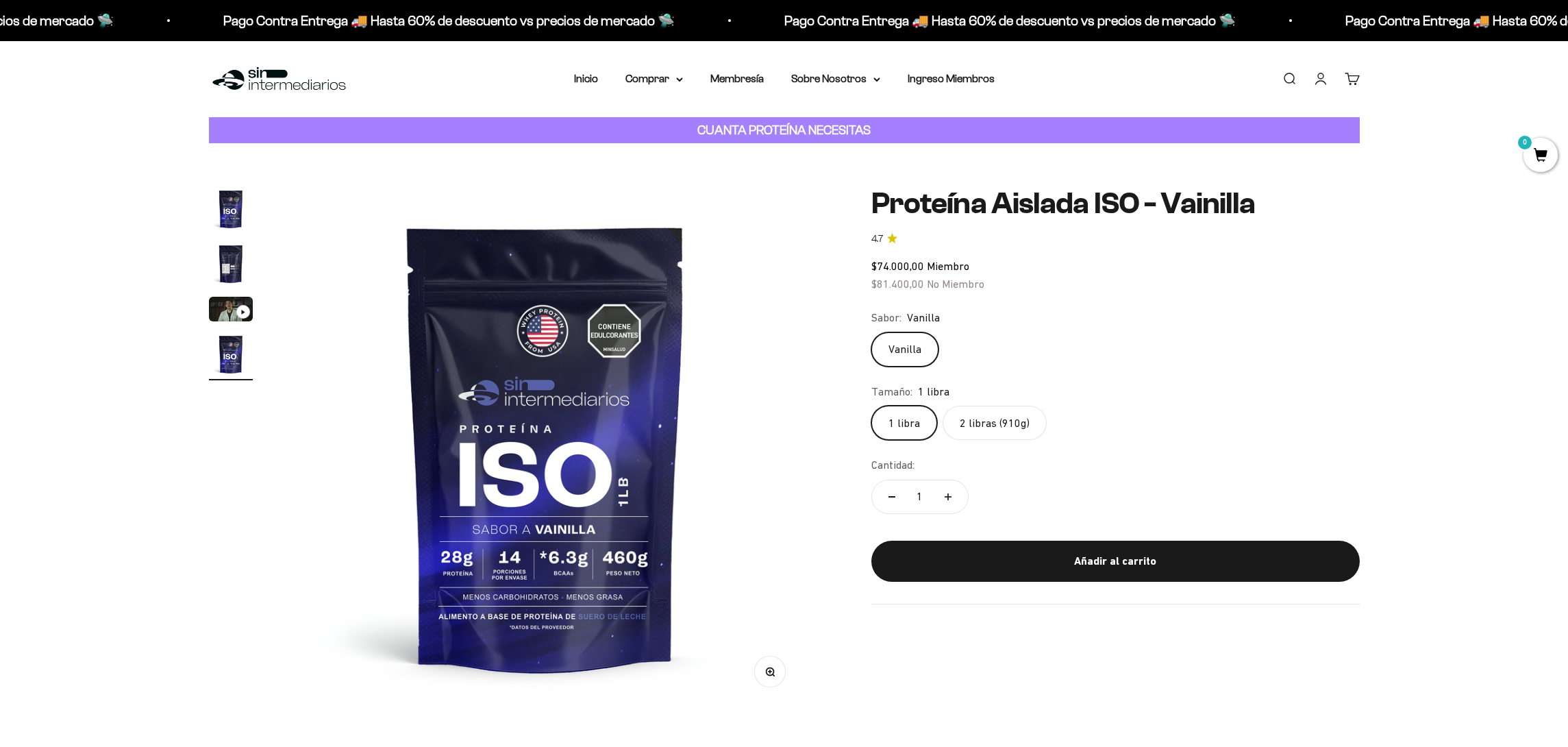
click at [225, 261] on img "Ir al artículo 2" at bounding box center [231, 264] width 44 height 44
